Goal: Find specific page/section: Find specific page/section

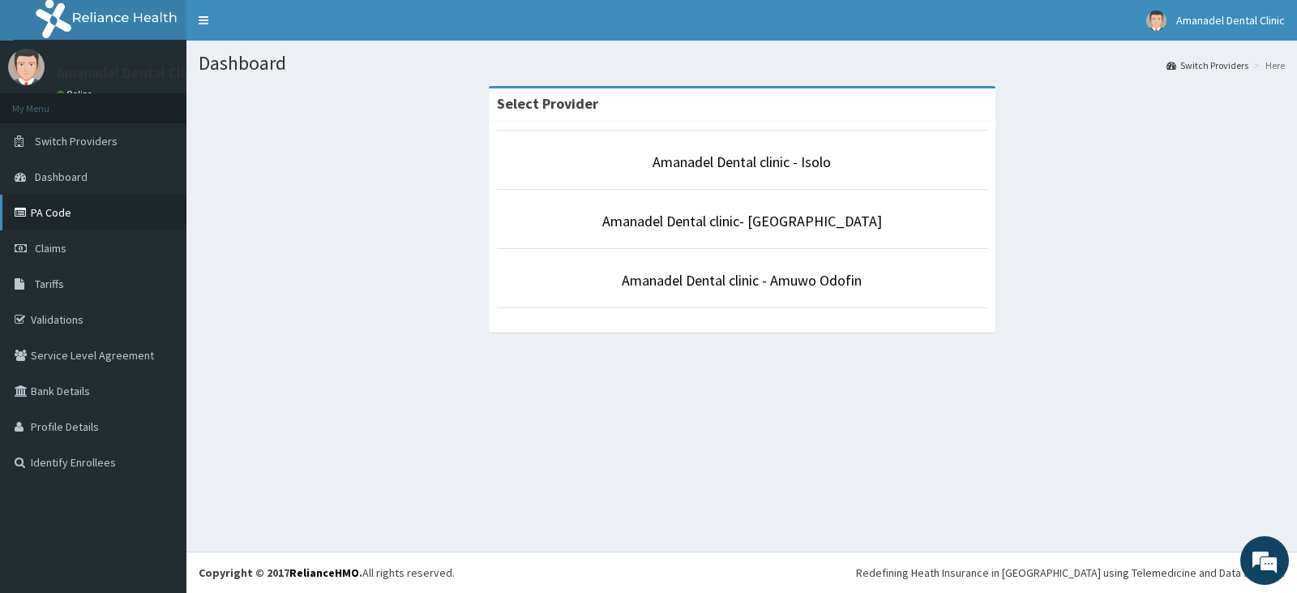
click at [49, 217] on link "PA Code" at bounding box center [93, 213] width 186 height 36
click at [769, 234] on li "Amanadel Dental clinic- Ejigbo" at bounding box center [742, 219] width 491 height 60
click at [712, 227] on link "Amanadel Dental clinic- Ejigbo" at bounding box center [742, 221] width 280 height 19
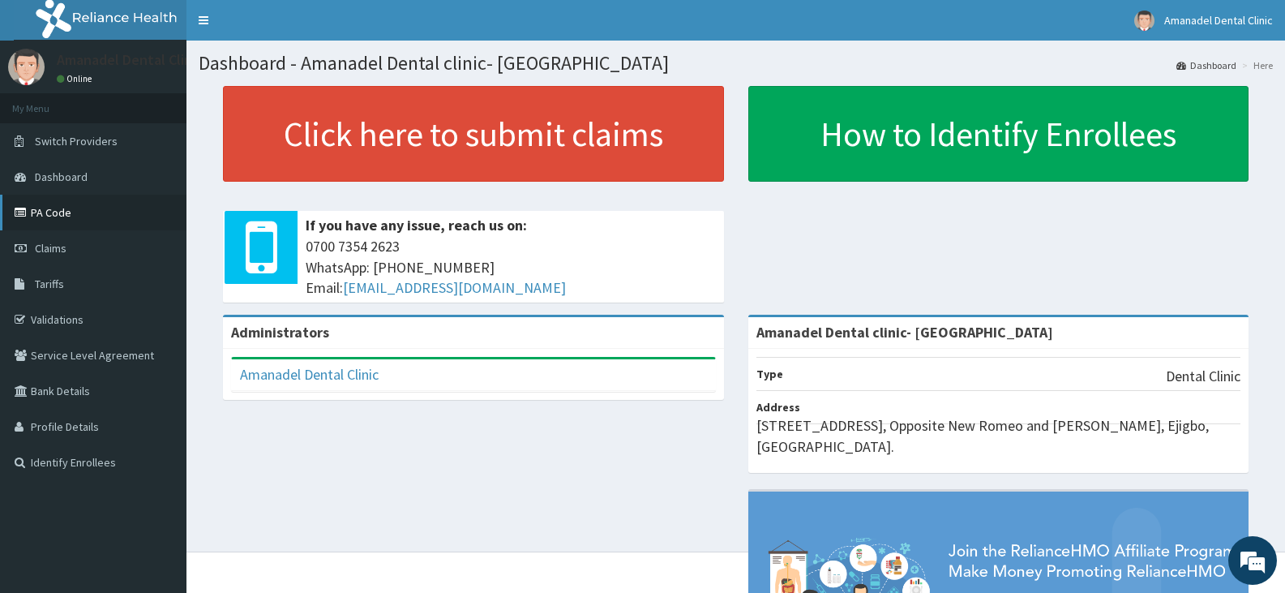
click at [50, 212] on link "PA Code" at bounding box center [93, 213] width 186 height 36
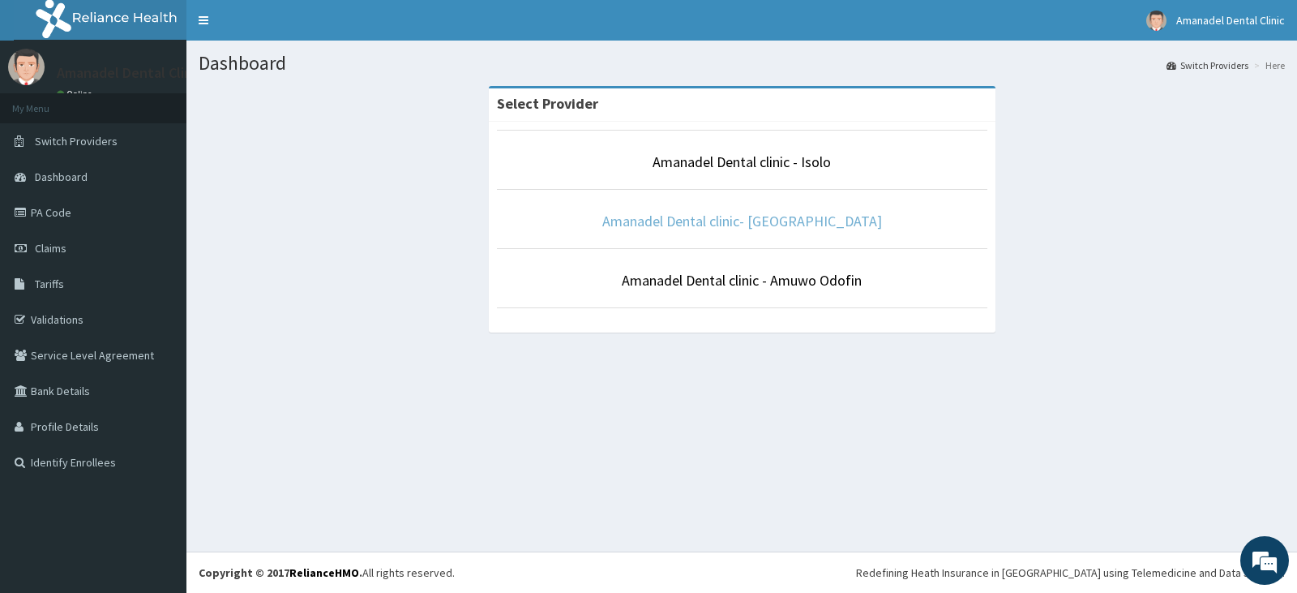
click at [804, 219] on link "Amanadel Dental clinic- [GEOGRAPHIC_DATA]" at bounding box center [742, 221] width 280 height 19
